Goal: Navigation & Orientation: Find specific page/section

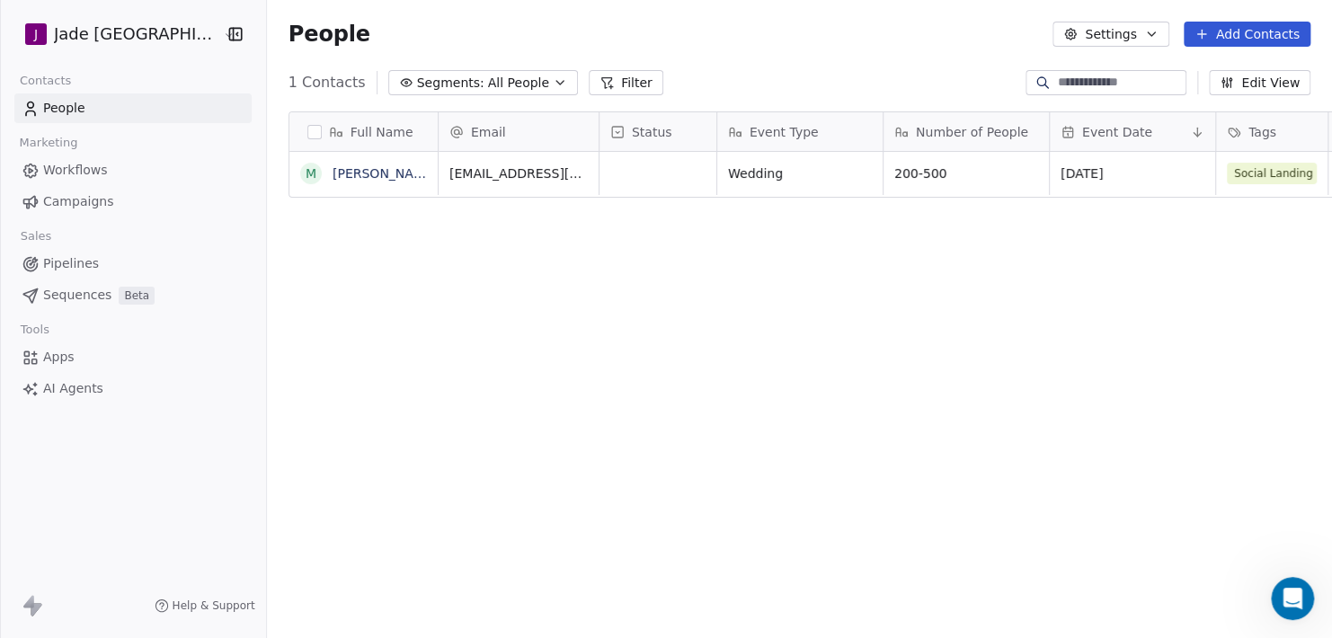
scroll to position [548, 1075]
